Goal: Task Accomplishment & Management: Manage account settings

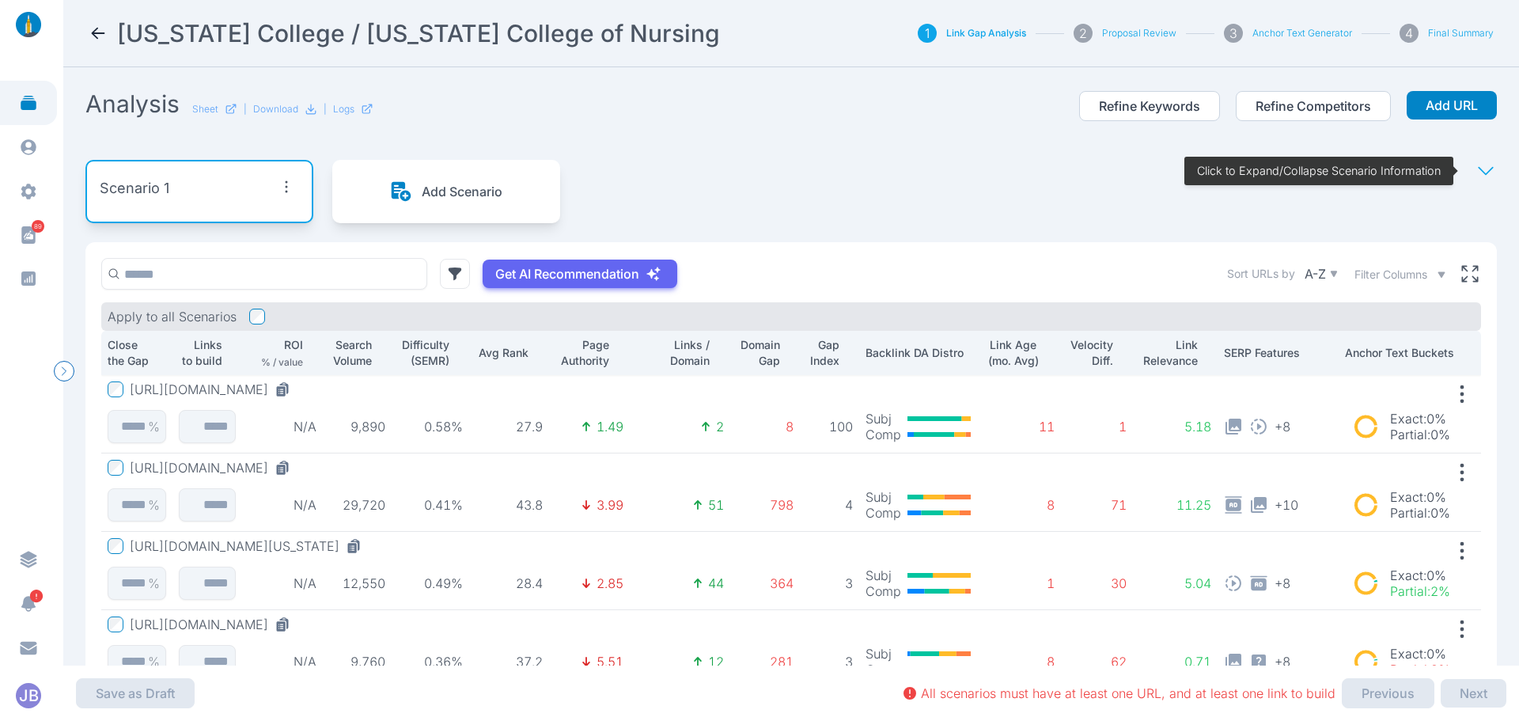
scroll to position [79, 0]
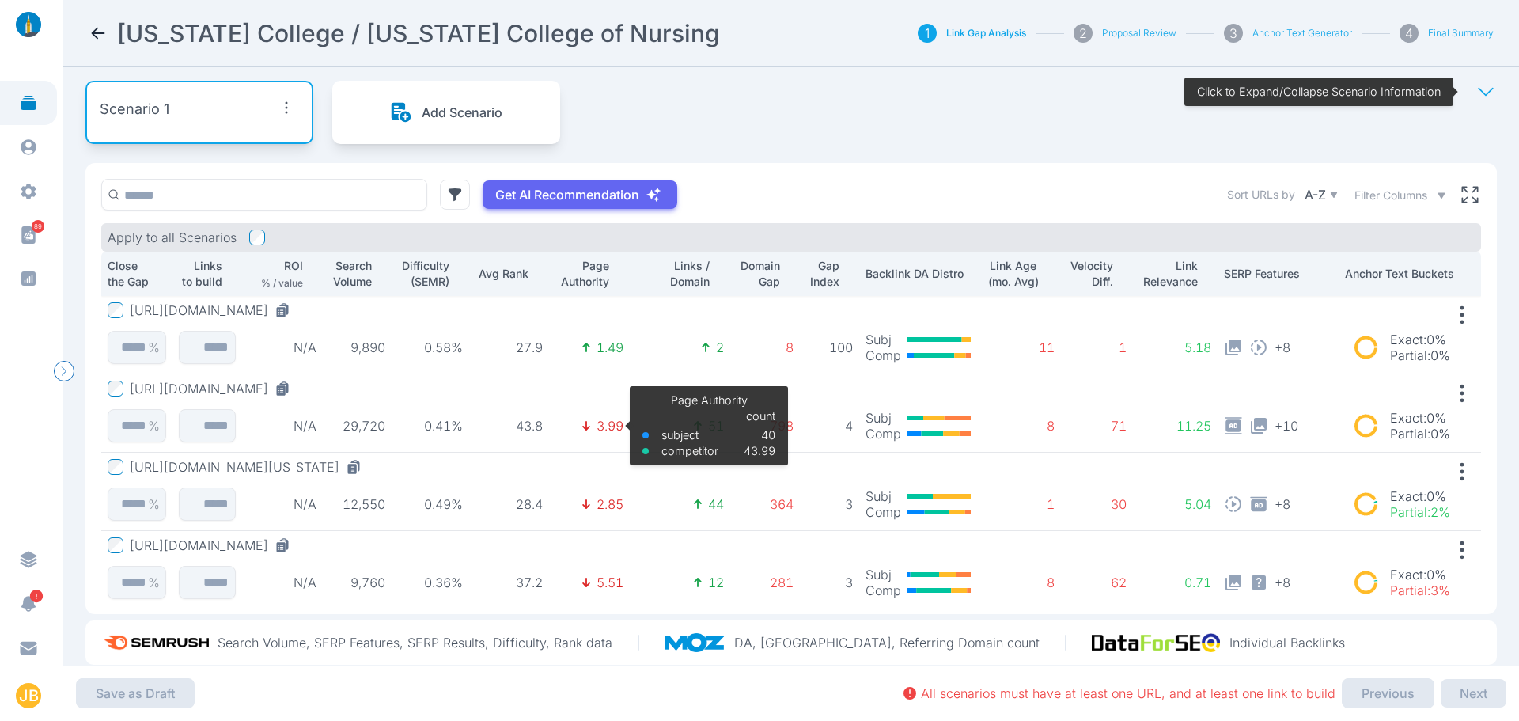
click at [597, 420] on p "3.99" at bounding box center [609, 426] width 27 height 16
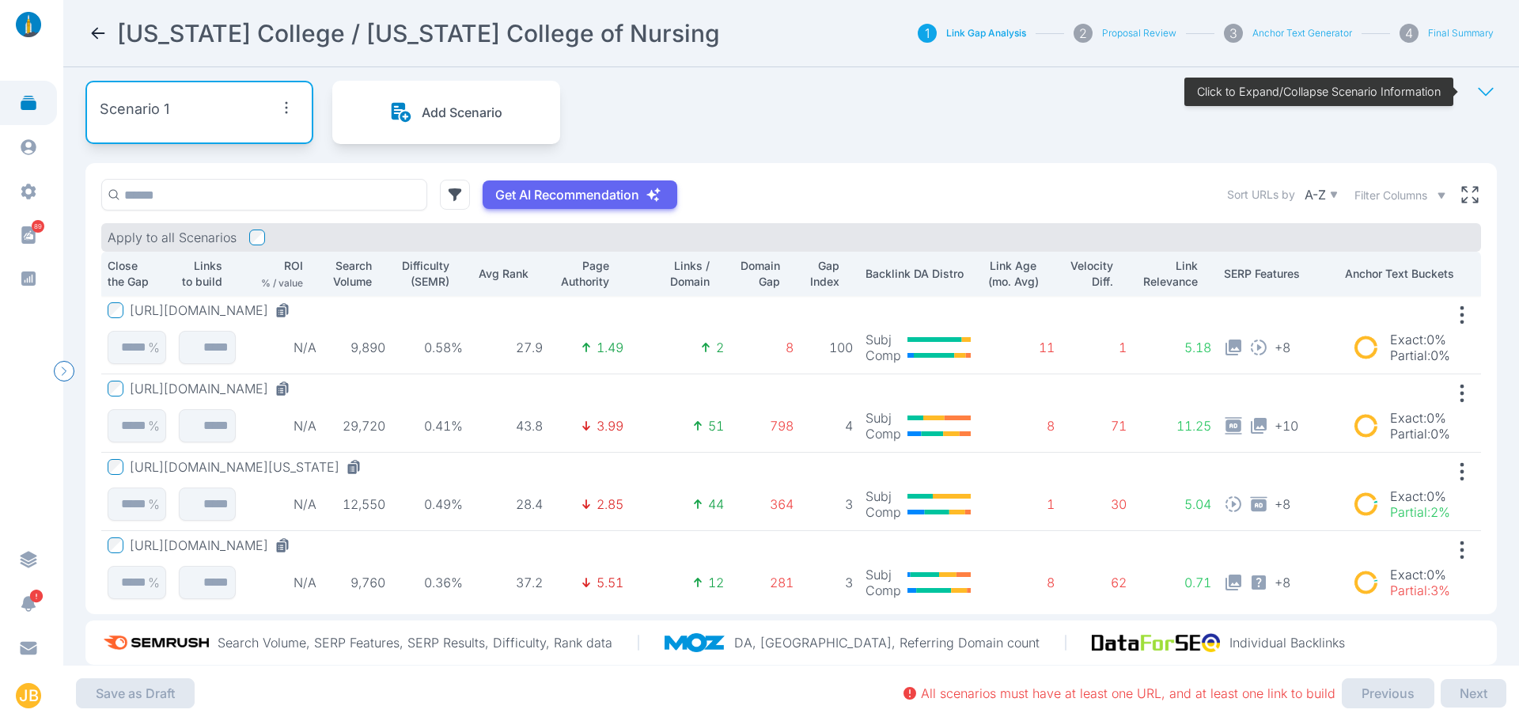
click at [297, 392] on button "[URL][DOMAIN_NAME]" at bounding box center [213, 388] width 167 height 16
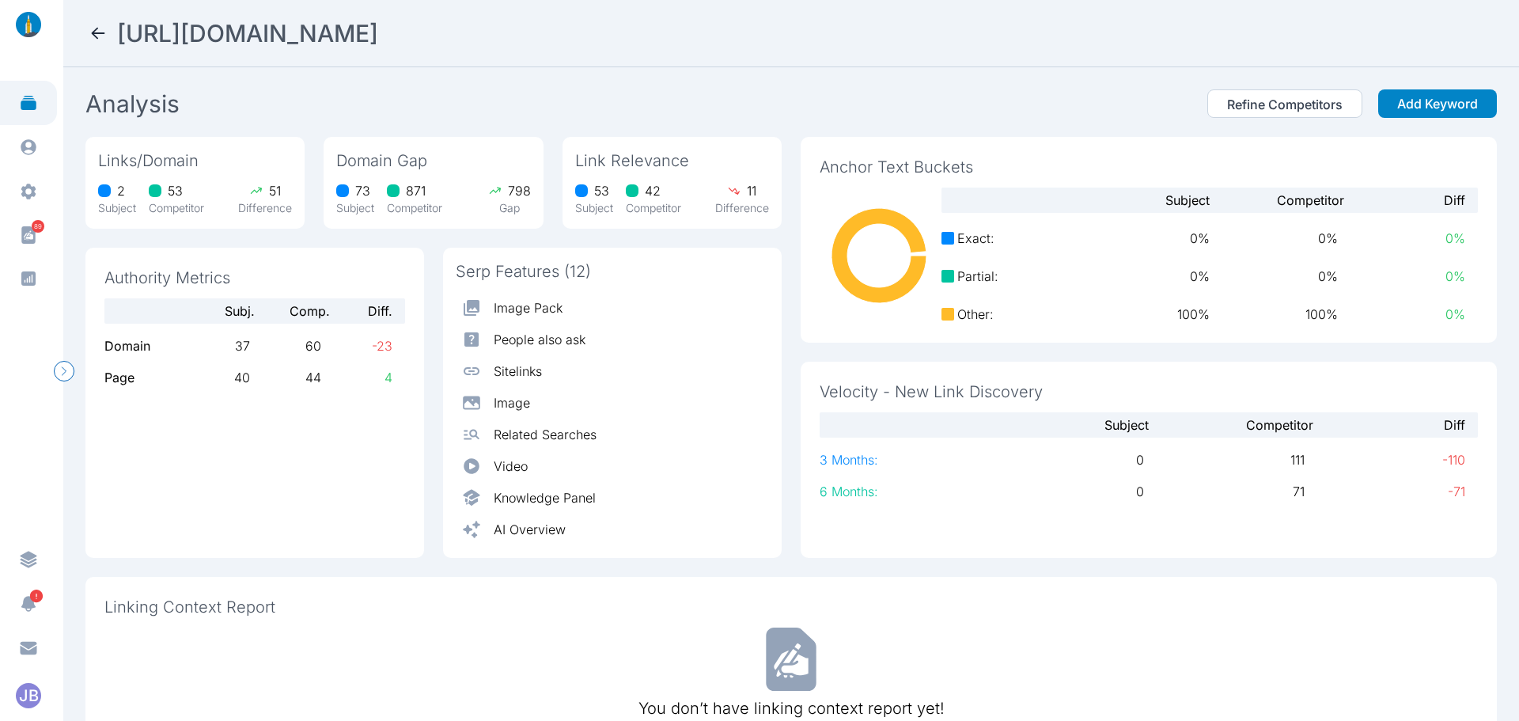
click at [107, 34] on div "[URL][DOMAIN_NAME]" at bounding box center [791, 33] width 1405 height 28
click at [102, 36] on icon at bounding box center [98, 33] width 19 height 19
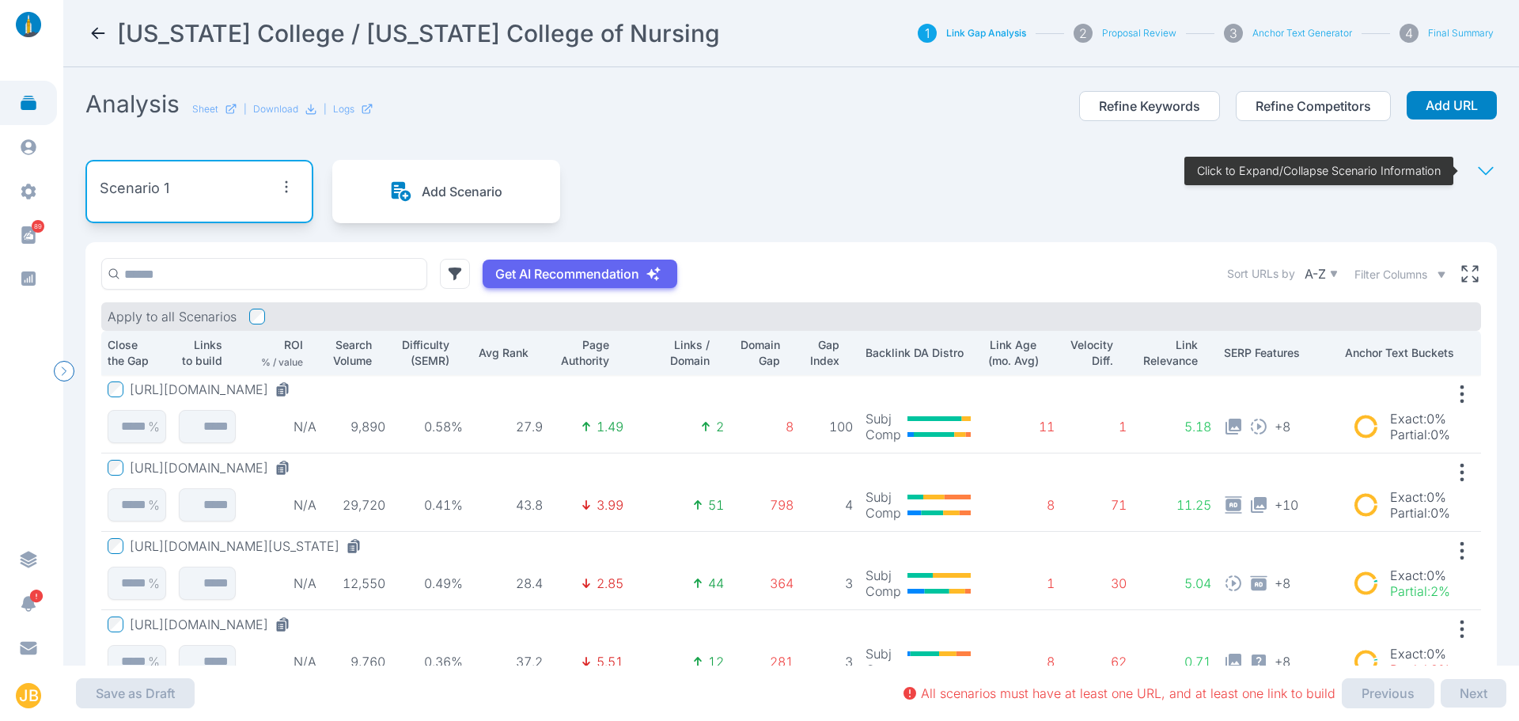
click at [107, 29] on icon at bounding box center [98, 33] width 19 height 19
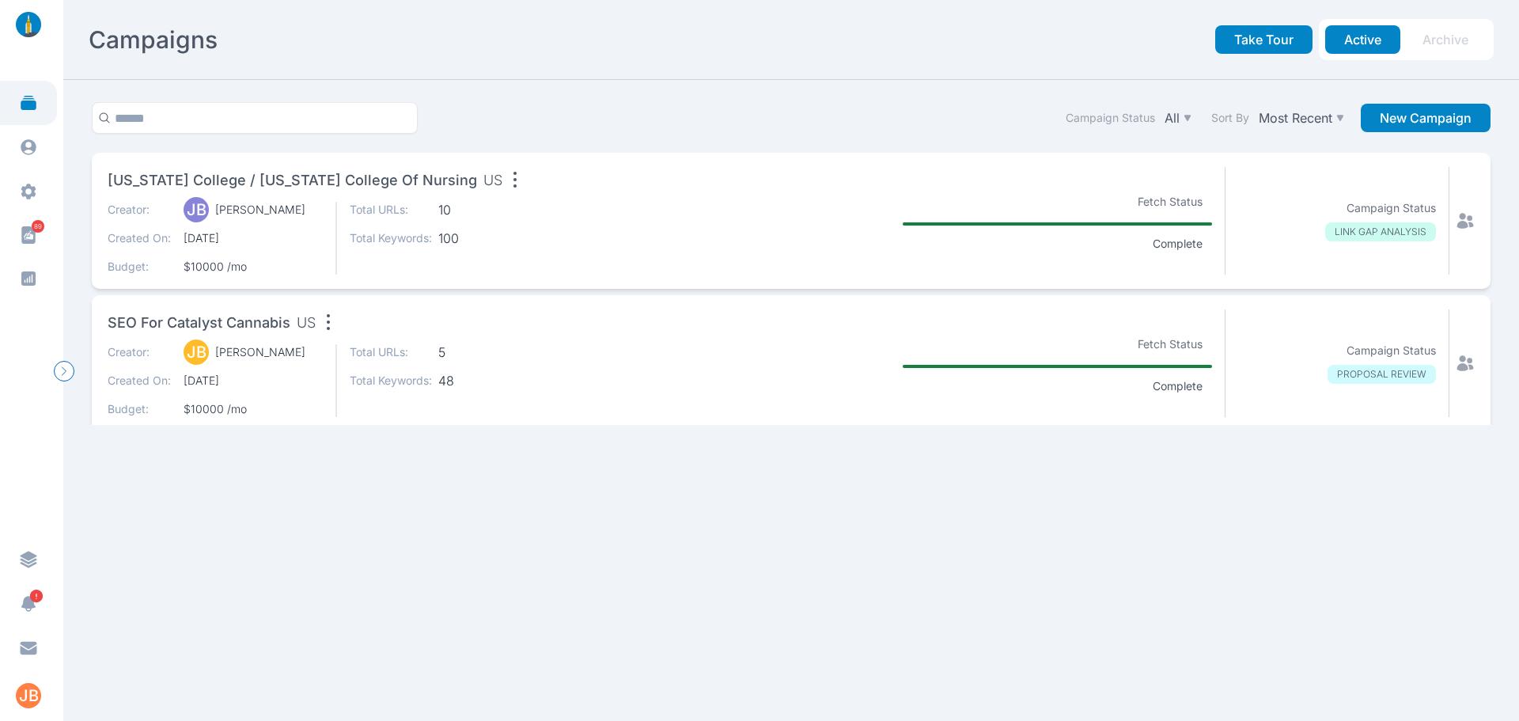
click at [1457, 217] on icon at bounding box center [1465, 221] width 17 height 16
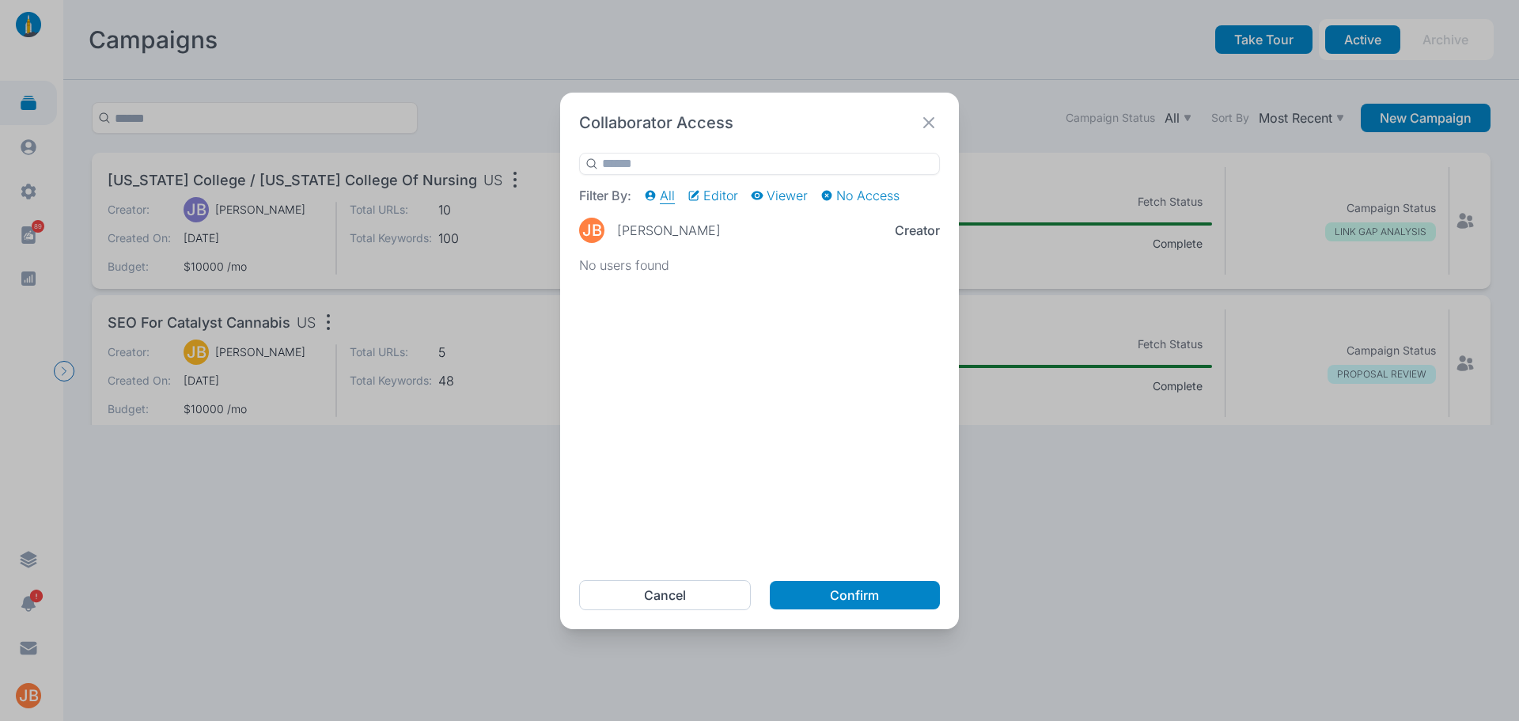
click at [863, 248] on div "Filter By: All Editor Viewer No Access [PERSON_NAME] [PERSON_NAME] creator No u…" at bounding box center [759, 357] width 361 height 408
click at [707, 248] on div "Filter By: All Editor Viewer No Access [PERSON_NAME] [PERSON_NAME] creator No u…" at bounding box center [759, 357] width 361 height 408
click at [666, 195] on p "All" at bounding box center [667, 195] width 15 height 16
click at [693, 595] on button "Cancel" at bounding box center [665, 595] width 172 height 30
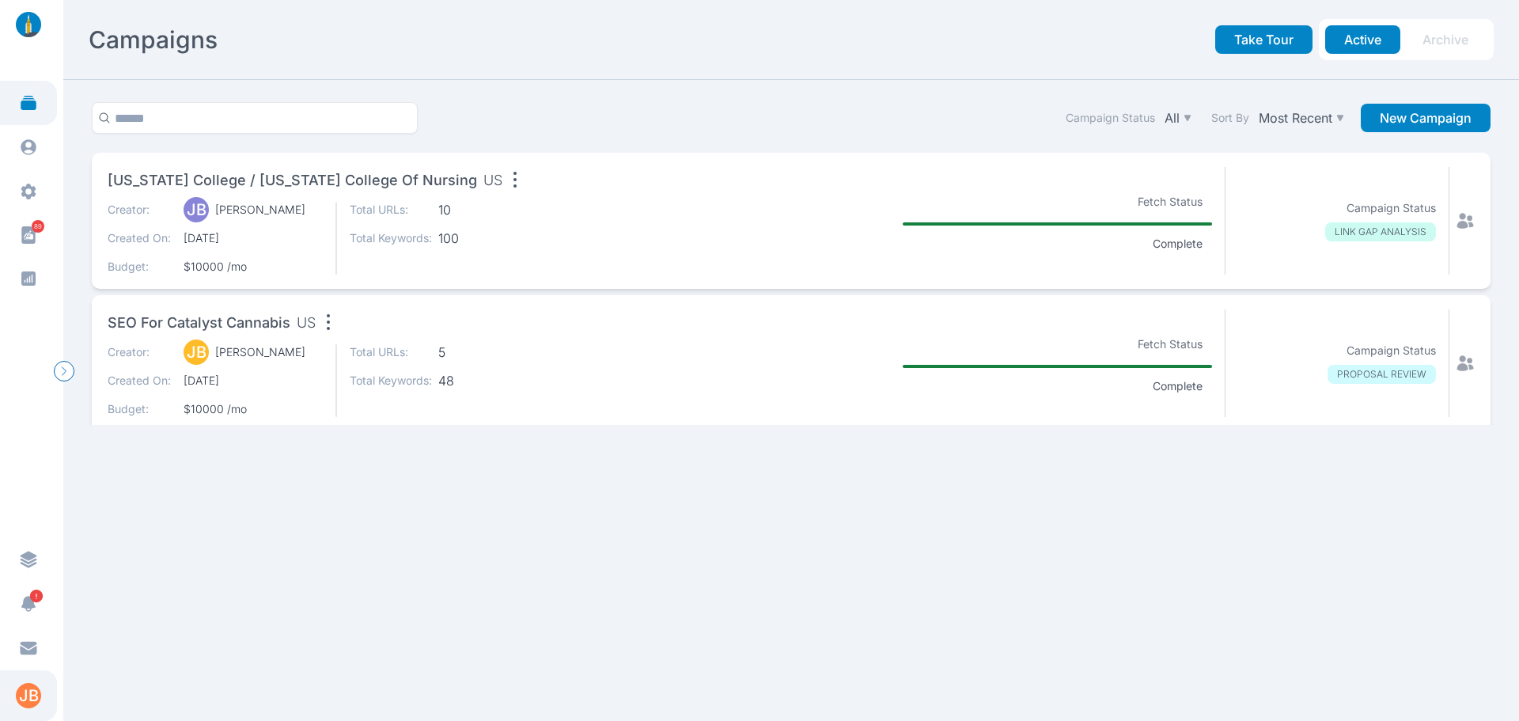
click at [28, 691] on div "JB" at bounding box center [28, 695] width 25 height 25
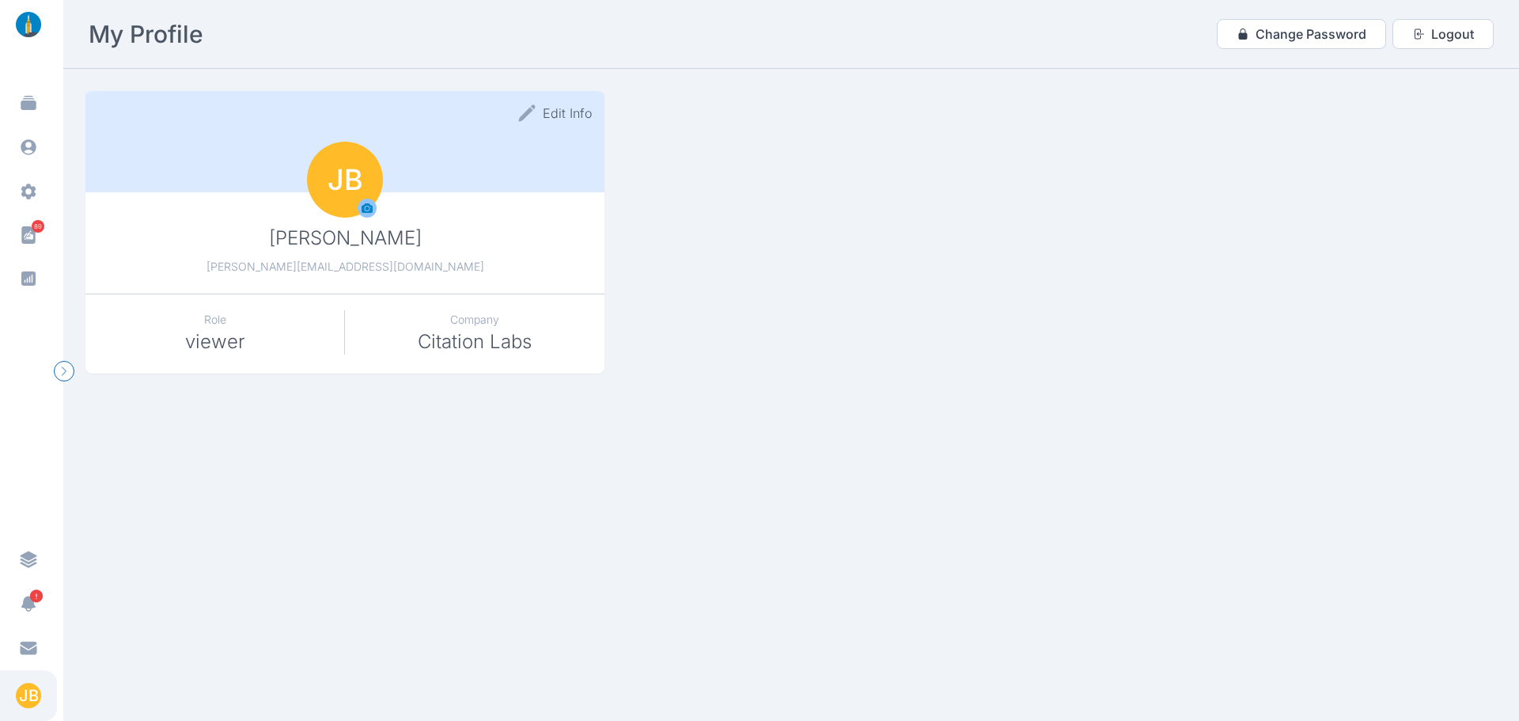
click at [623, 441] on section "Edit Info [PERSON_NAME] [PERSON_NAME][EMAIL_ADDRESS][DOMAIN_NAME] JB Role viewe…" at bounding box center [790, 395] width 1455 height 652
click at [33, 27] on img at bounding box center [28, 24] width 38 height 25
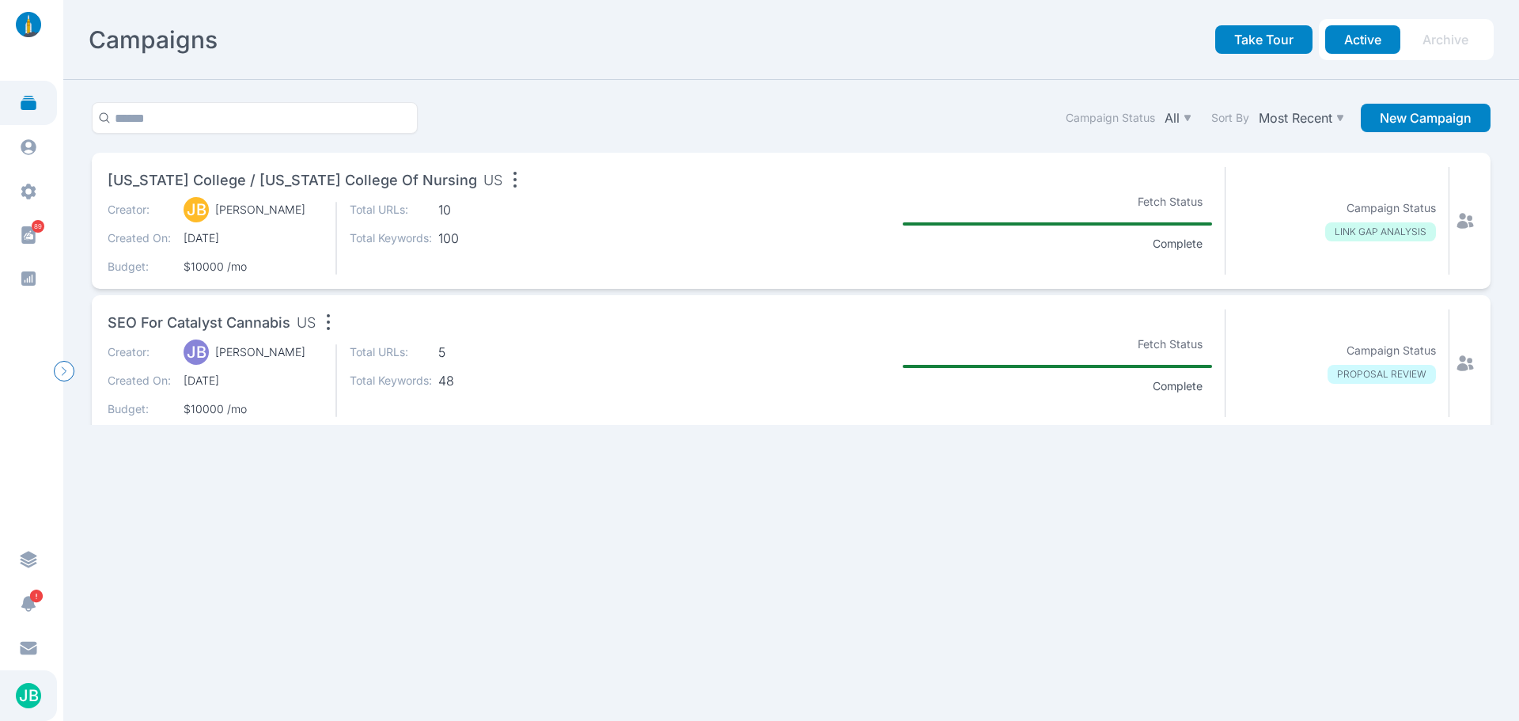
click at [673, 138] on div "Campaign Status All Sort By Most Recent New Campaign" at bounding box center [790, 127] width 1411 height 51
click at [1461, 210] on div "[US_STATE] College / [US_STATE] College of Nursing US Creator: [PERSON_NAME] [P…" at bounding box center [791, 221] width 1398 height 136
click at [1459, 228] on icon at bounding box center [1464, 220] width 19 height 19
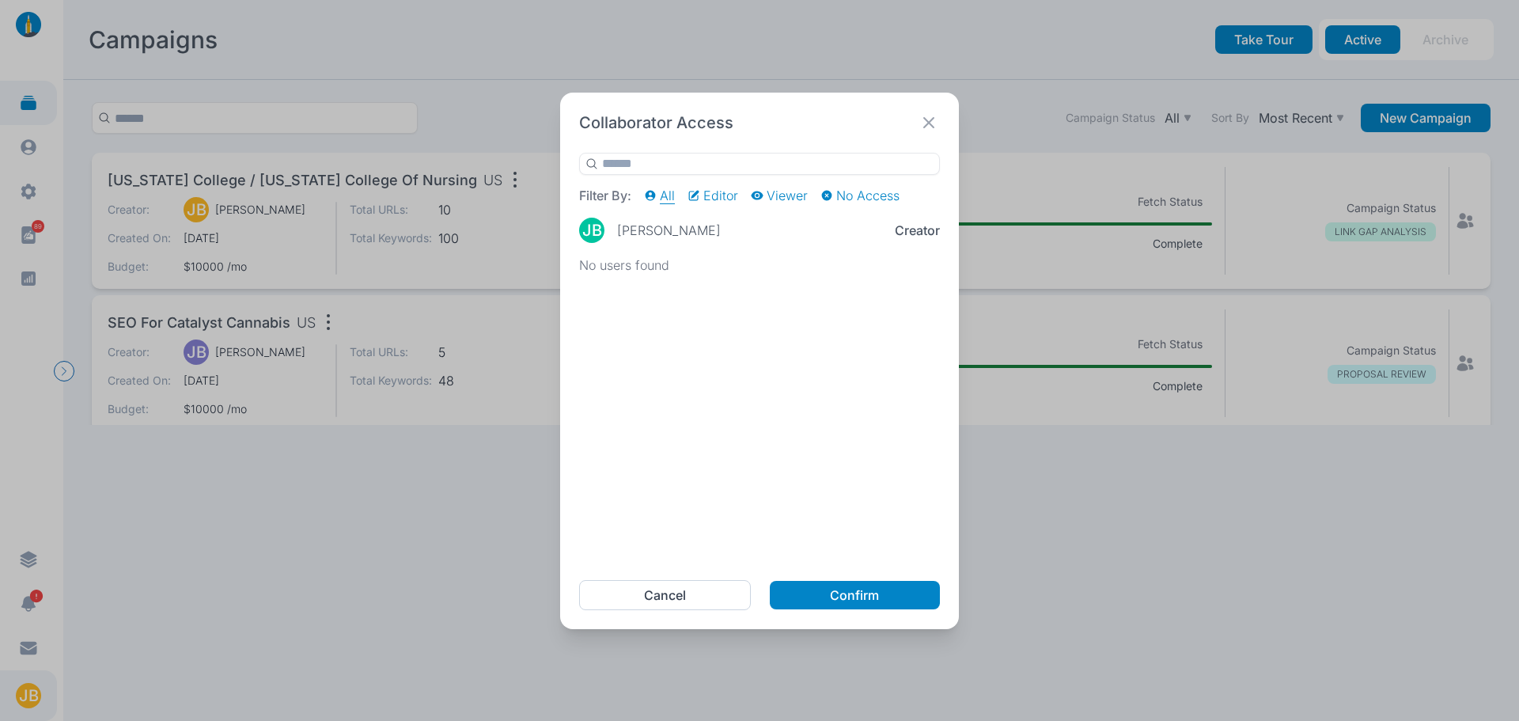
click at [929, 117] on icon at bounding box center [929, 123] width 22 height 22
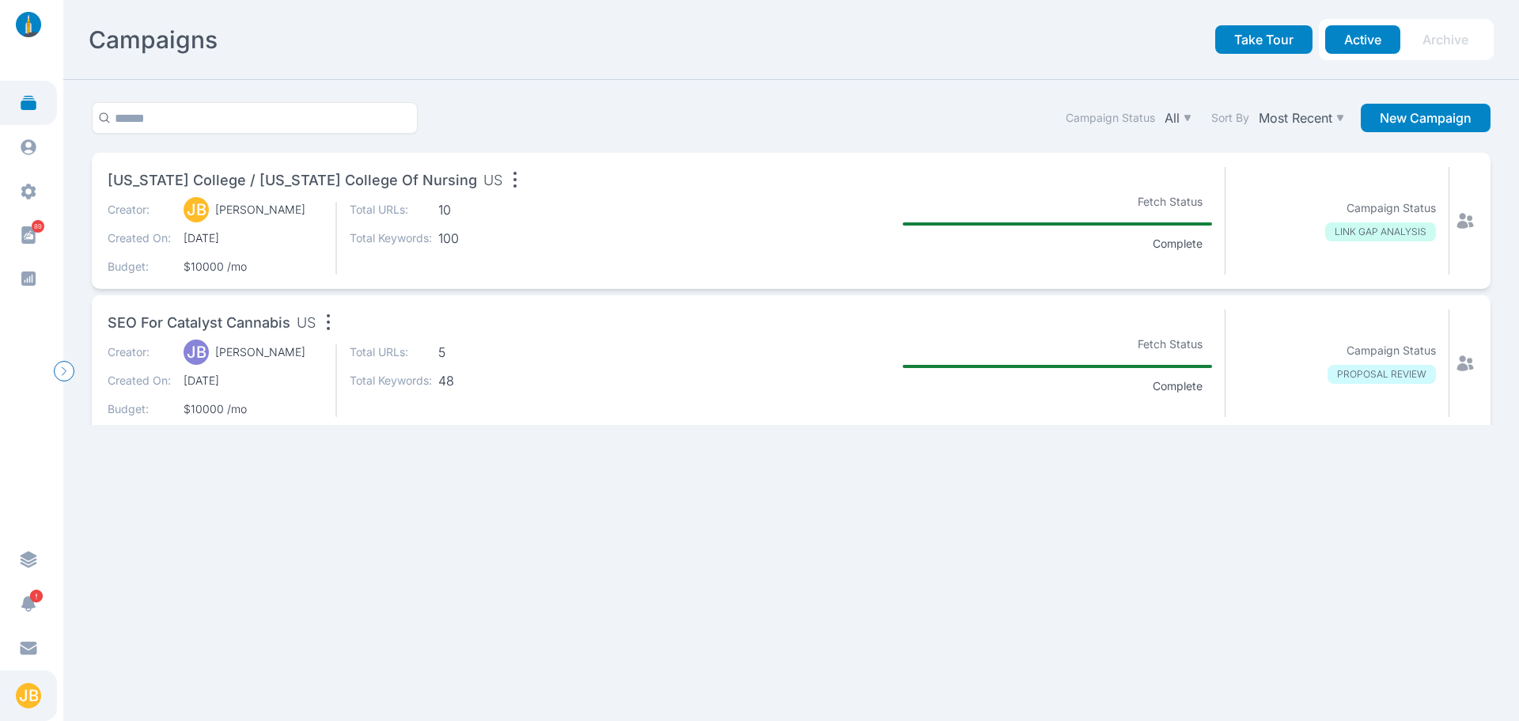
click at [589, 526] on section "Campaign Status All Sort By Most Recent New Campaign [US_STATE] College / [US_S…" at bounding box center [790, 400] width 1455 height 641
click at [1468, 212] on div "[US_STATE] College / [US_STATE] College of Nursing US Creator: [PERSON_NAME] [P…" at bounding box center [791, 221] width 1398 height 136
click at [1463, 214] on div "[US_STATE] College / [US_STATE] College of Nursing US Creator: [PERSON_NAME] [P…" at bounding box center [791, 221] width 1398 height 136
click at [1455, 221] on icon at bounding box center [1464, 220] width 19 height 19
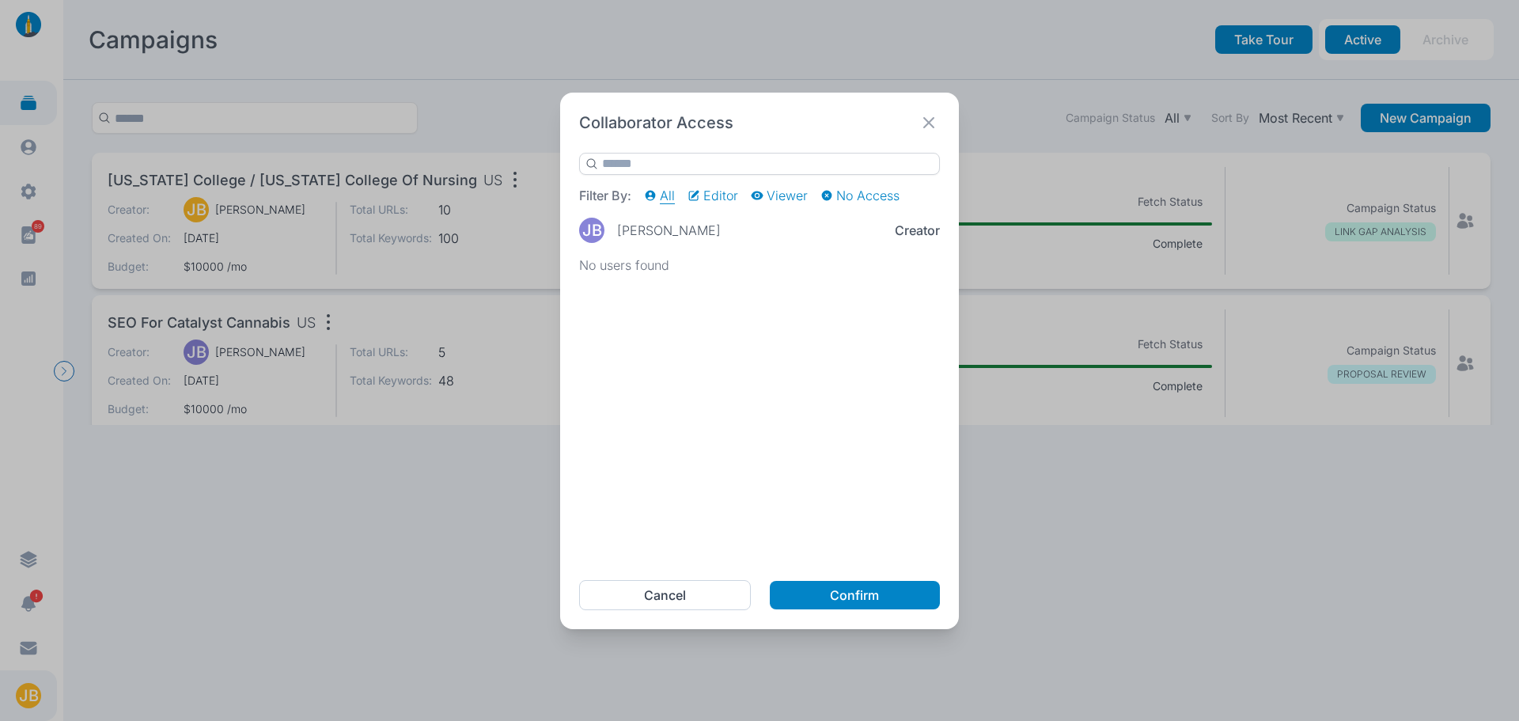
click at [664, 165] on input "text" at bounding box center [759, 164] width 361 height 22
click at [701, 158] on input "text" at bounding box center [759, 164] width 361 height 22
click at [927, 124] on icon at bounding box center [928, 122] width 11 height 11
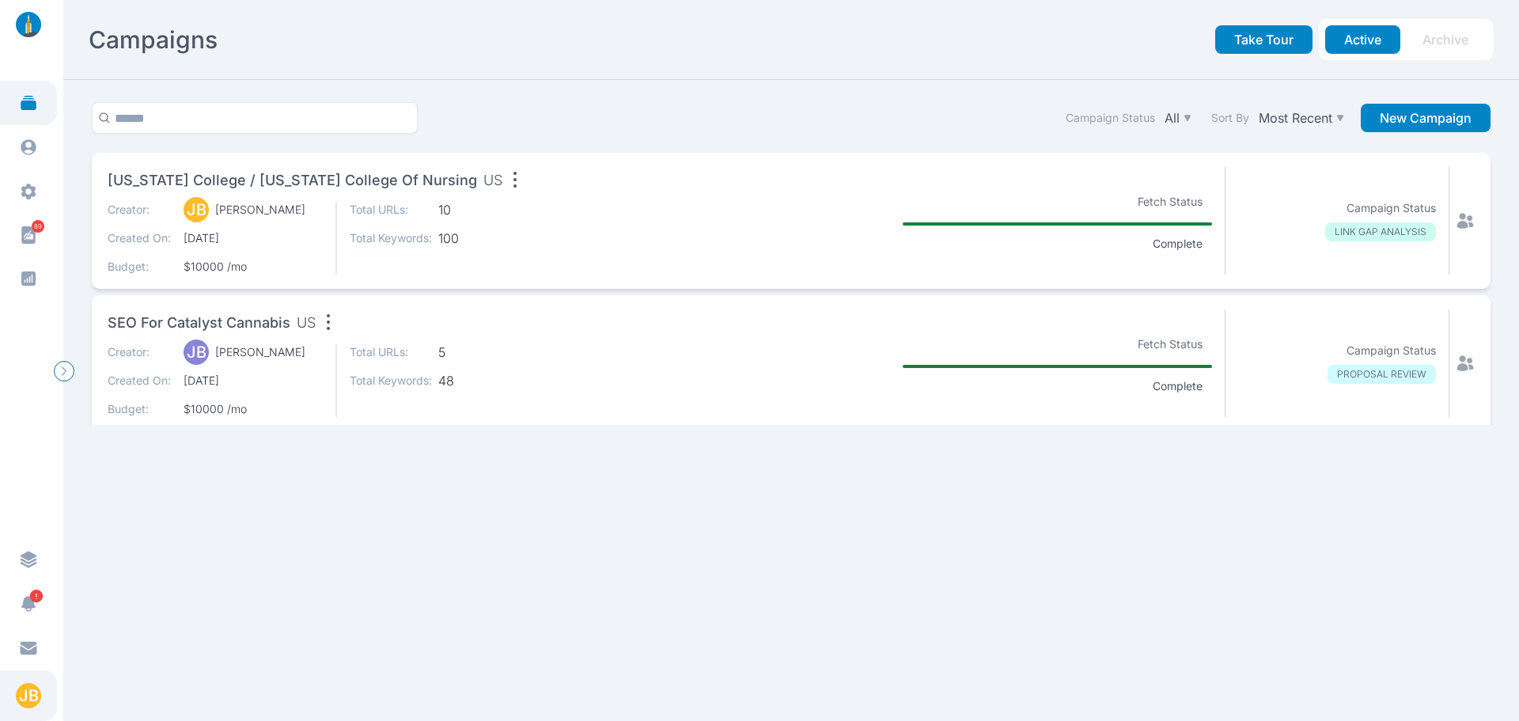
click at [530, 535] on section "Campaign Status All Sort By Most Recent New Campaign [US_STATE] College / [US_S…" at bounding box center [790, 400] width 1455 height 641
click at [32, 42] on div at bounding box center [31, 24] width 63 height 49
click at [31, 25] on img at bounding box center [28, 24] width 38 height 25
click at [34, 687] on div "JB" at bounding box center [28, 695] width 25 height 25
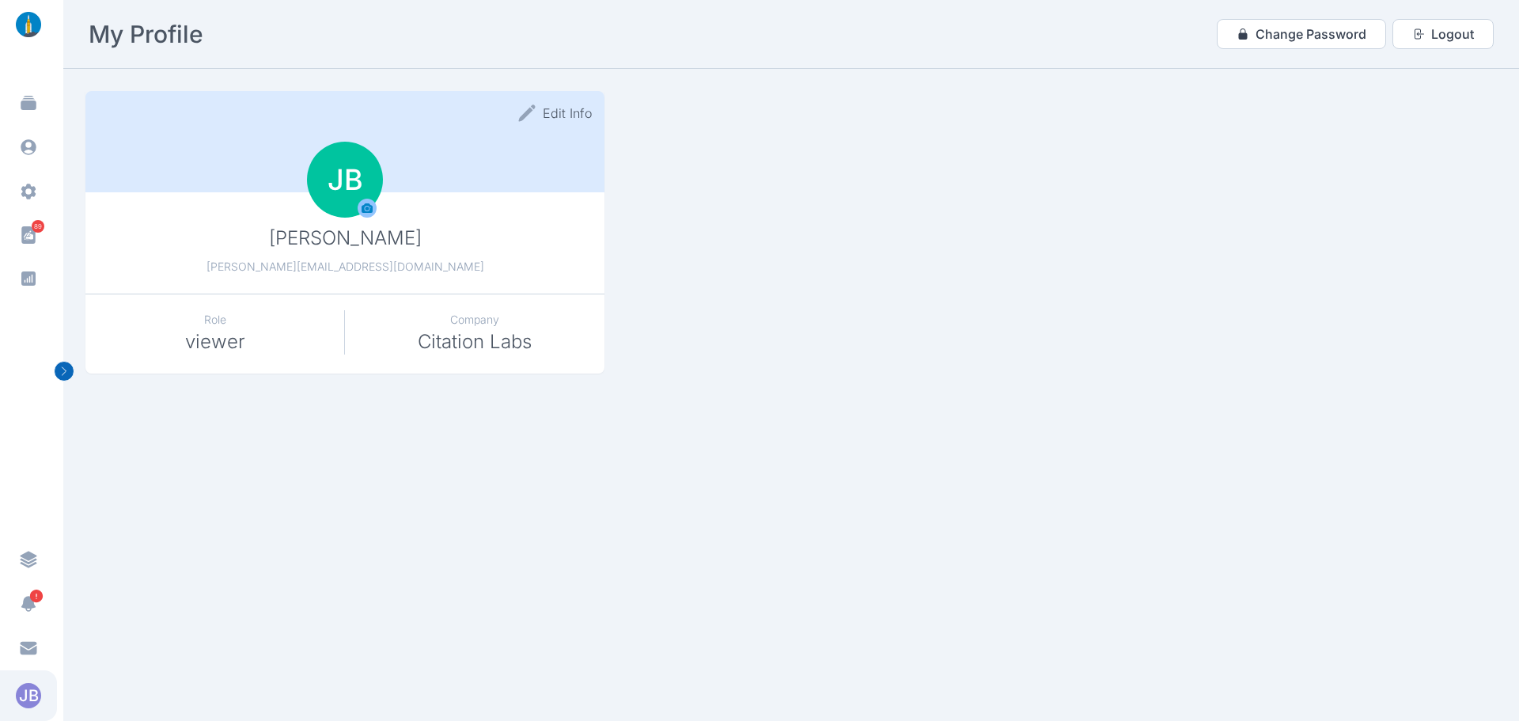
click at [67, 365] on icon "button" at bounding box center [64, 370] width 19 height 19
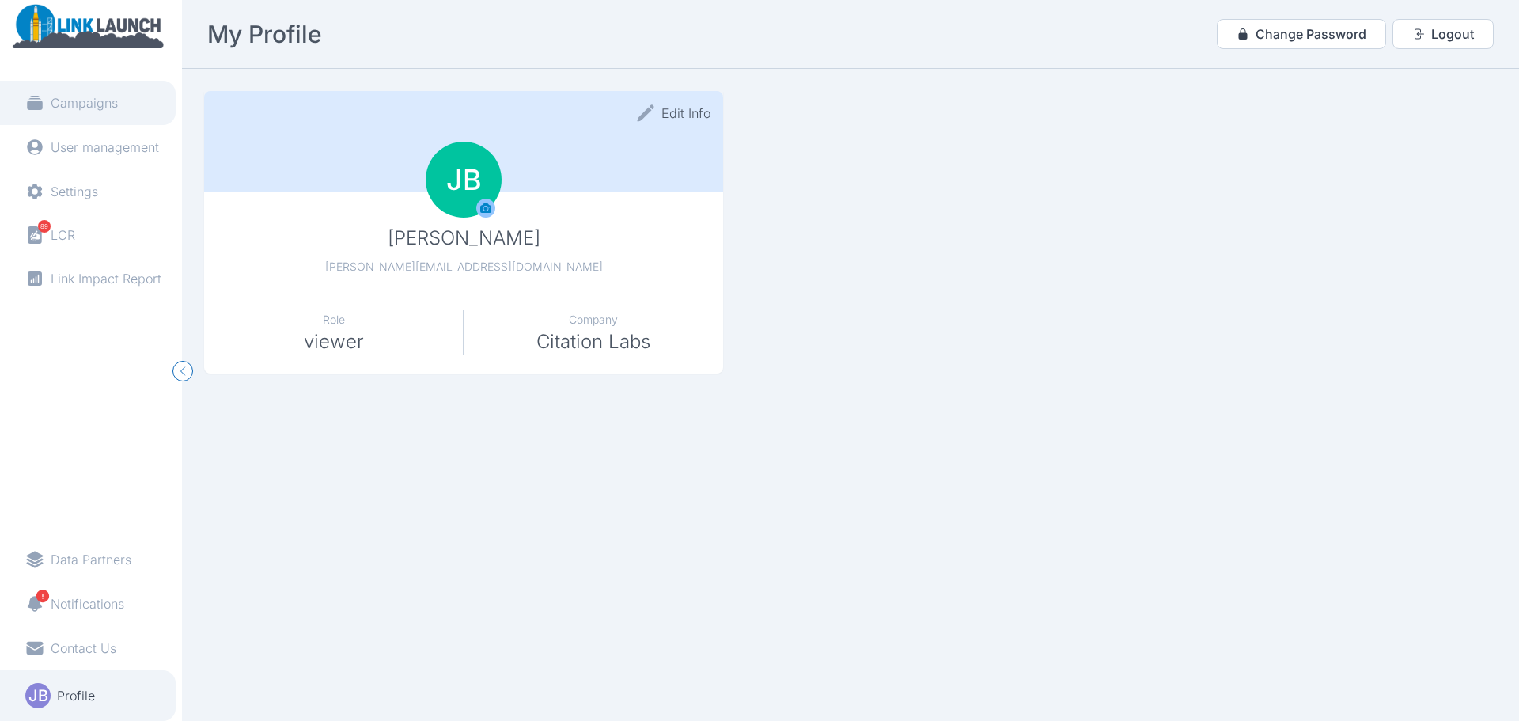
click at [97, 91] on link "Campaigns" at bounding box center [88, 103] width 176 height 44
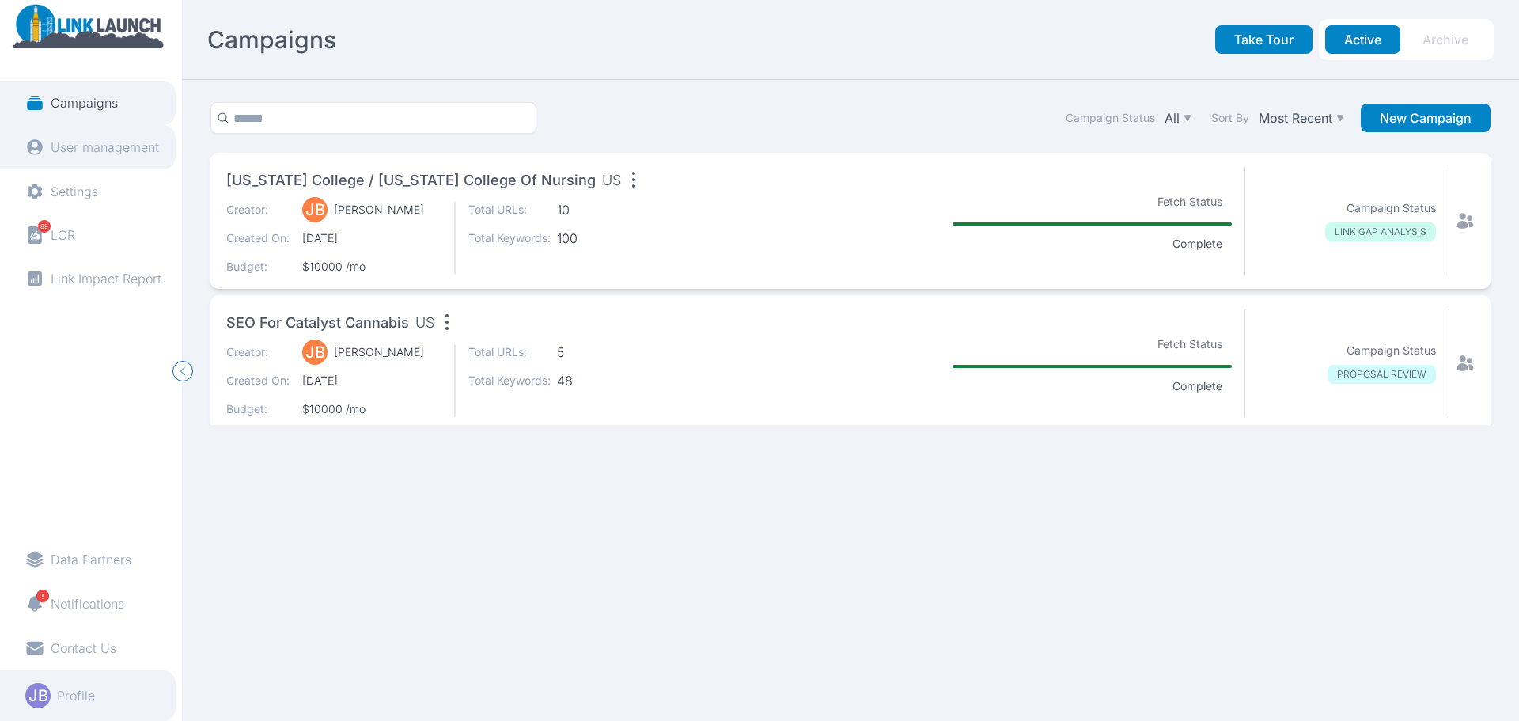
click at [73, 138] on link "User management" at bounding box center [88, 147] width 176 height 44
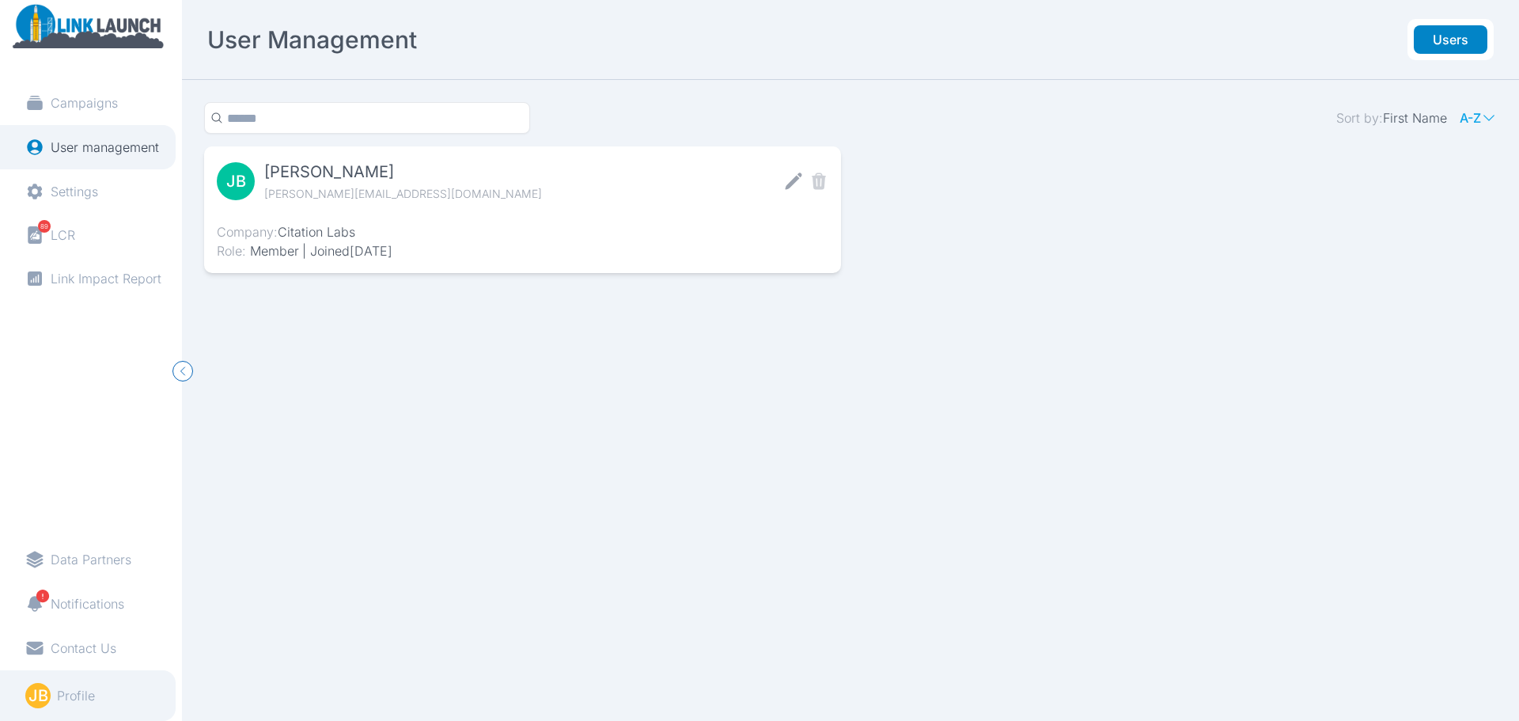
click at [441, 411] on section "Sort by: First Name A-Z JB [PERSON_NAME] [PERSON_NAME][EMAIL_ADDRESS][DOMAIN_NA…" at bounding box center [850, 400] width 1337 height 641
click at [21, 92] on link "Campaigns" at bounding box center [88, 103] width 176 height 44
